Goal: Check status: Check status

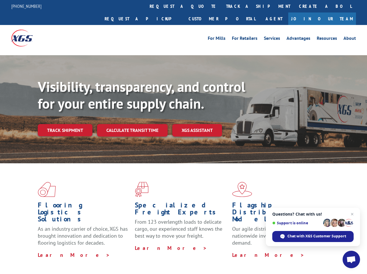
scroll to position [184, 0]
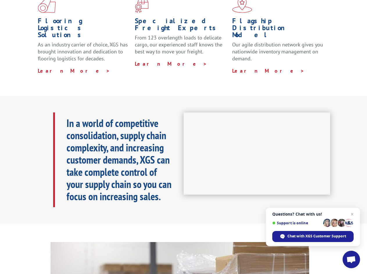
click at [351, 260] on span "Open chat" at bounding box center [351, 260] width 10 height 8
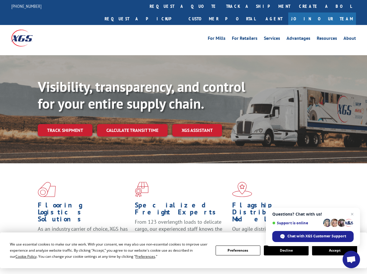
click at [183, 137] on div "Visibility, transparency, and control for your entire supply chain. Track shipm…" at bounding box center [202, 118] width 329 height 81
click at [20, 256] on span "Cookie Policy" at bounding box center [25, 256] width 21 height 5
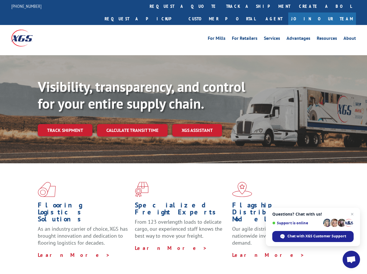
click at [140, 256] on div "Flooring Logistics Solutions As an industry carrier of choice, XGS has brought …" at bounding box center [183, 221] width 367 height 117
click at [238, 251] on div "Flooring Logistics Solutions As an industry carrier of choice, XGS has brought …" at bounding box center [183, 220] width 367 height 114
click at [286, 251] on div "Flooring Logistics Solutions As an industry carrier of choice, XGS has brought …" at bounding box center [183, 220] width 367 height 114
click at [334, 251] on div "Flooring Logistics Solutions As an industry carrier of choice, XGS has brought …" at bounding box center [183, 220] width 367 height 114
click at [183, 137] on div "Visibility, transparency, and control for your entire supply chain. Track shipm…" at bounding box center [202, 118] width 329 height 81
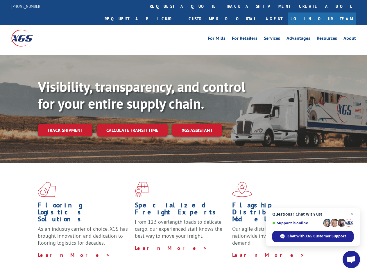
click at [222, 6] on link "track a shipment" at bounding box center [258, 6] width 73 height 12
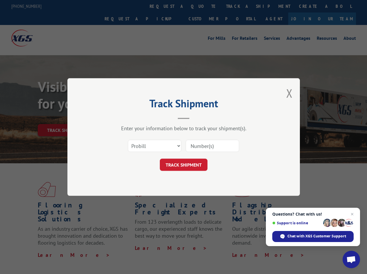
click at [203, 6] on div "Track Shipment Enter your information below to track your shipment(s). Select c…" at bounding box center [183, 137] width 367 height 274
click at [239, 6] on div "Track Shipment Enter your information below to track your shipment(s). Select c…" at bounding box center [183, 137] width 367 height 274
